Goal: Transaction & Acquisition: Purchase product/service

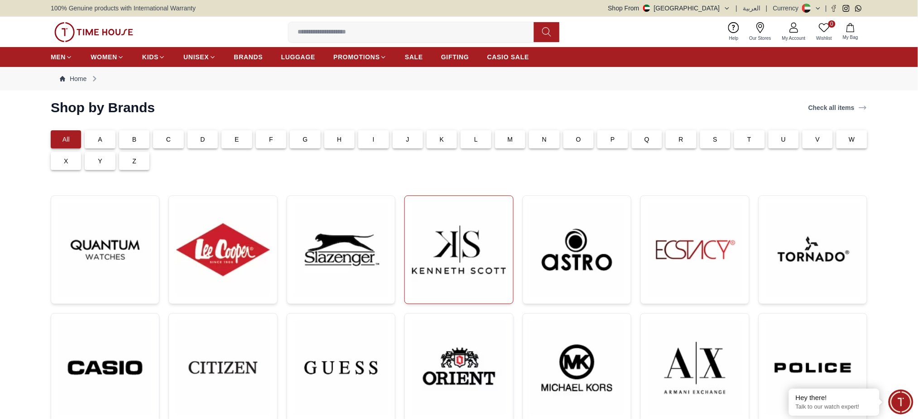
click at [468, 262] on img at bounding box center [458, 249] width 93 height 93
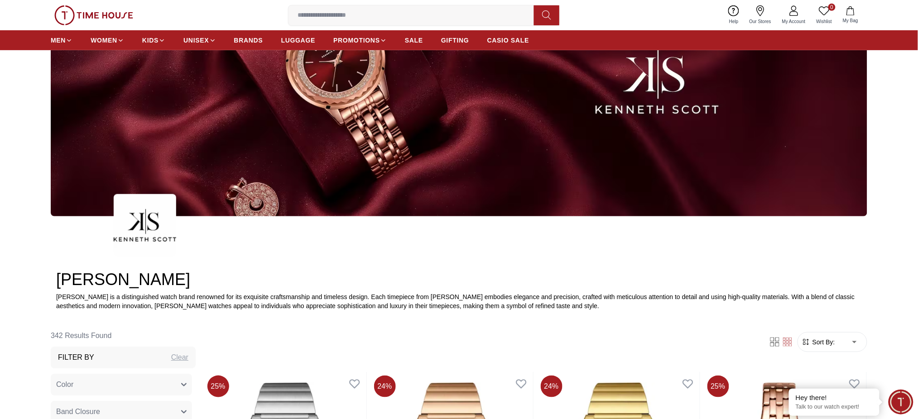
scroll to position [422, 0]
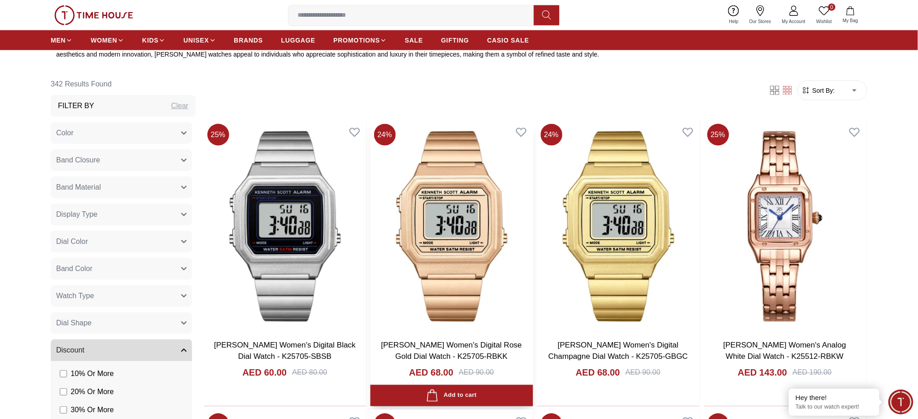
click at [446, 228] on img at bounding box center [451, 226] width 163 height 212
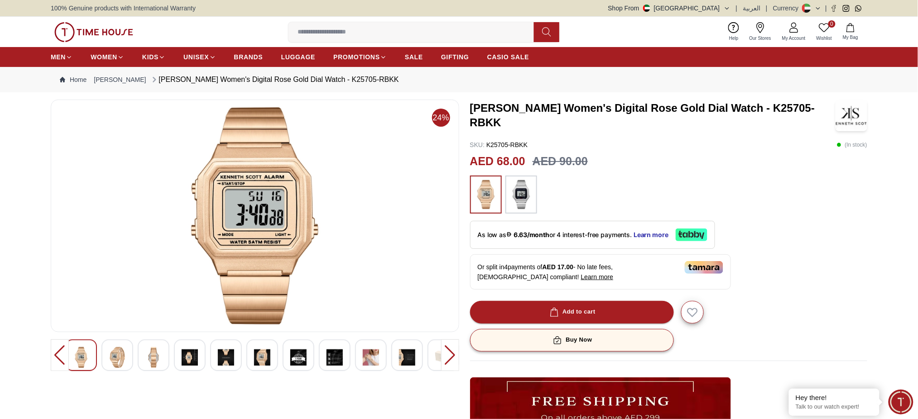
click at [564, 345] on button "Buy Now" at bounding box center [572, 340] width 204 height 23
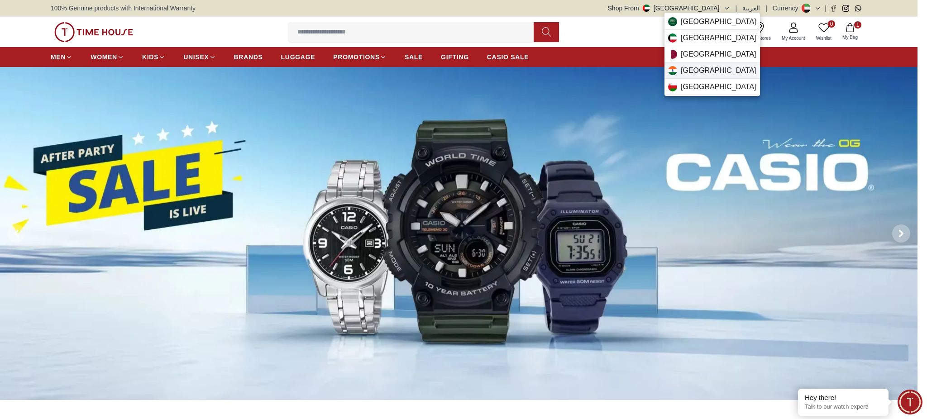
click at [697, 66] on div "[GEOGRAPHIC_DATA]" at bounding box center [713, 70] width 96 height 16
